Goal: Task Accomplishment & Management: Complete application form

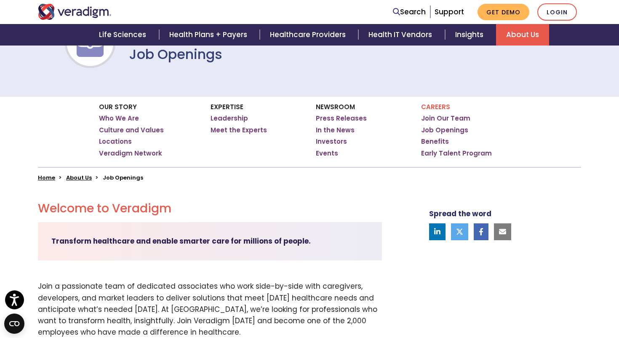
scroll to position [91, 0]
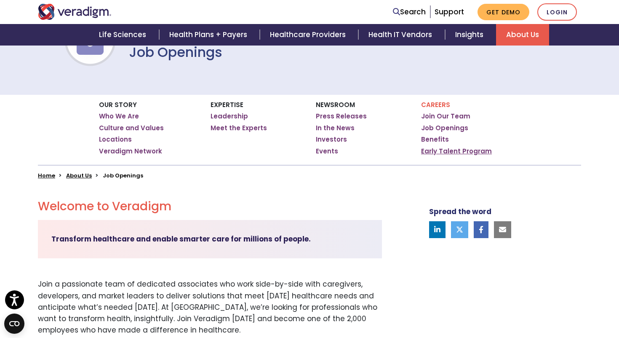
click at [469, 149] on link "Early Talent Program" at bounding box center [456, 151] width 71 height 8
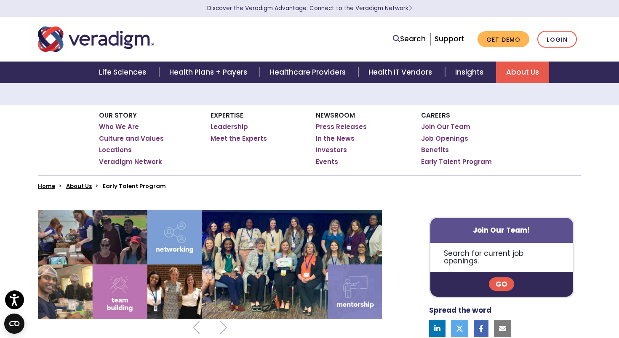
scroll to position [172, 0]
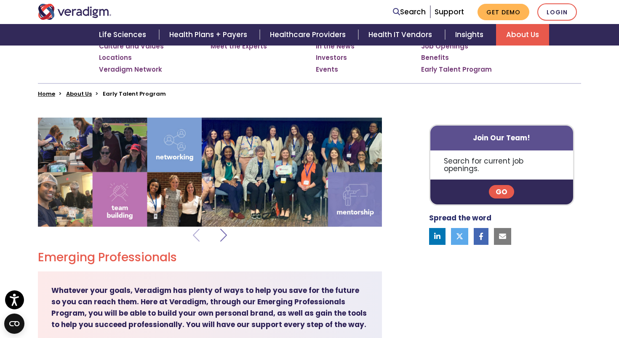
click at [222, 228] on span at bounding box center [223, 234] width 7 height 21
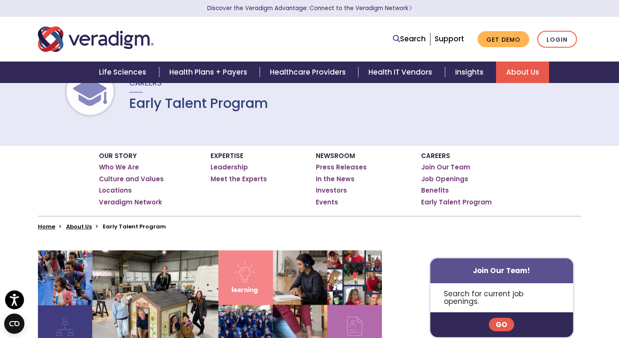
scroll to position [40, 0]
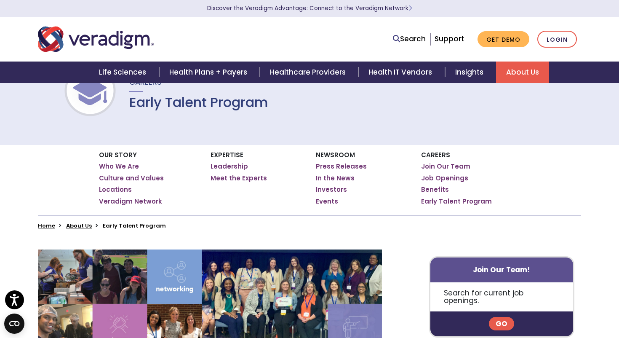
click at [504, 317] on link "Go" at bounding box center [501, 323] width 25 height 13
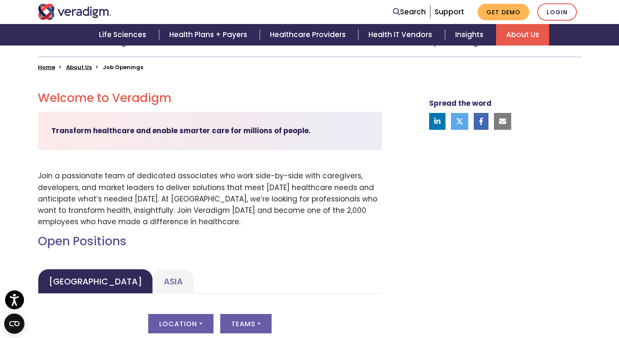
scroll to position [333, 0]
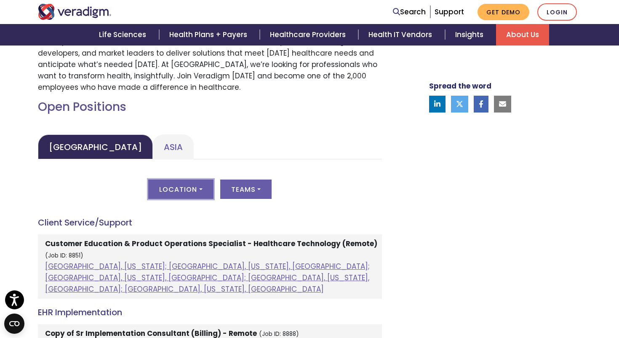
click at [182, 181] on button "Location" at bounding box center [180, 188] width 65 height 19
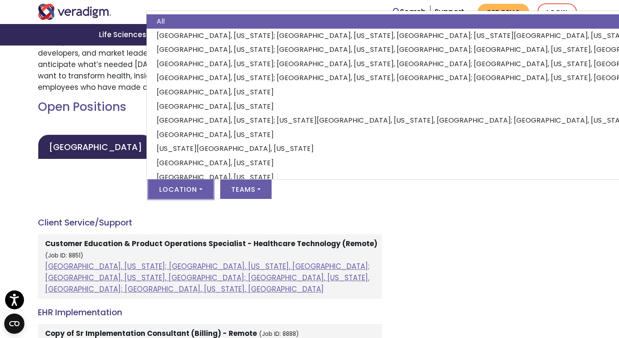
click at [203, 197] on div "Location All Albuquerque, New Mexico; Dallas, Texas, United States; Kansas City…" at bounding box center [210, 193] width 344 height 29
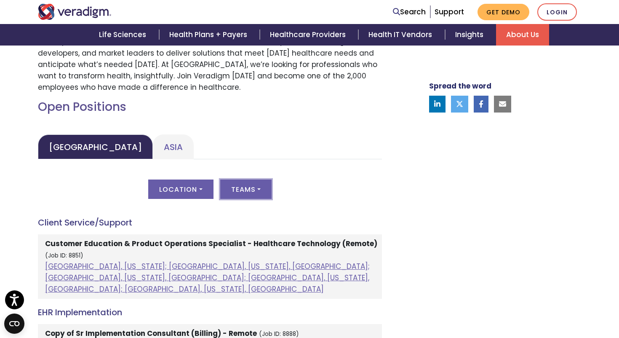
click at [257, 186] on button "Teams" at bounding box center [245, 188] width 51 height 19
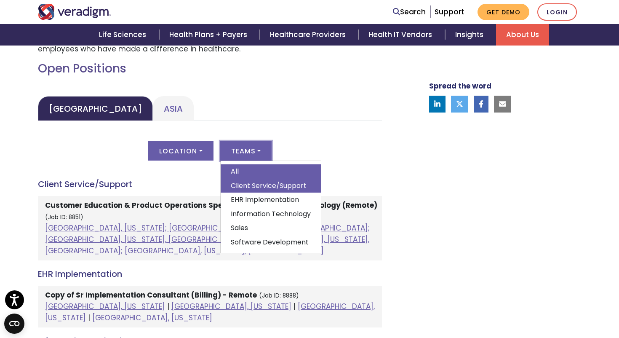
scroll to position [374, 0]
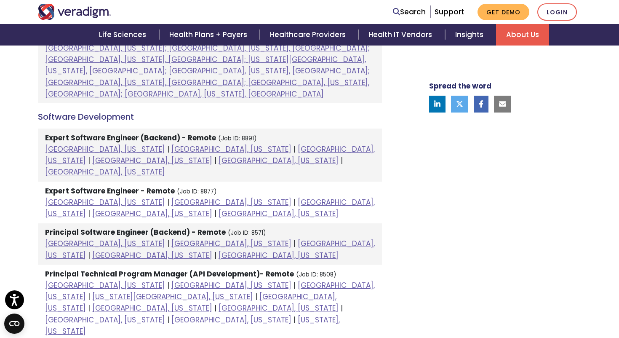
scroll to position [1072, 0]
